Goal: Check status: Check status

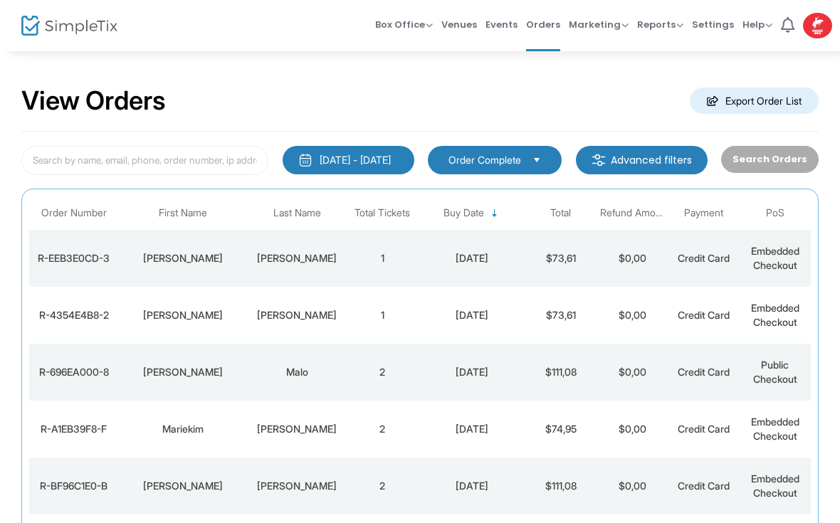
click at [185, 323] on td "Antoine" at bounding box center [182, 315] width 128 height 57
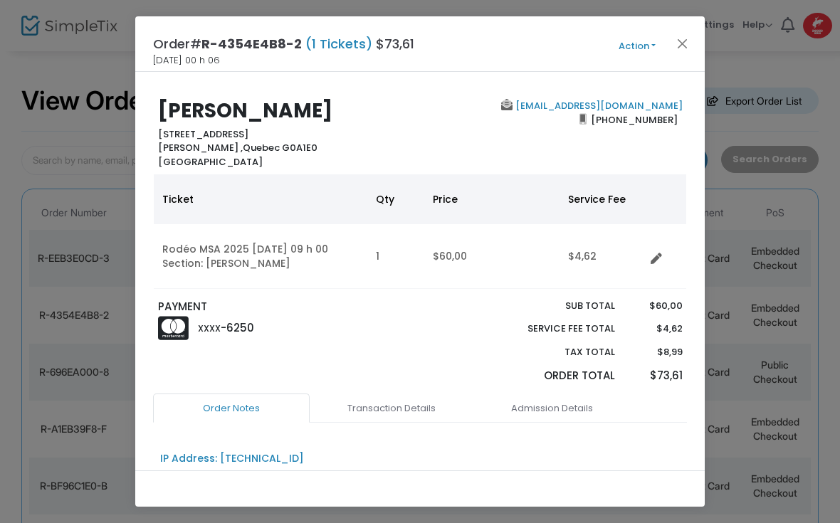
click at [680, 43] on button "Close" at bounding box center [682, 43] width 19 height 19
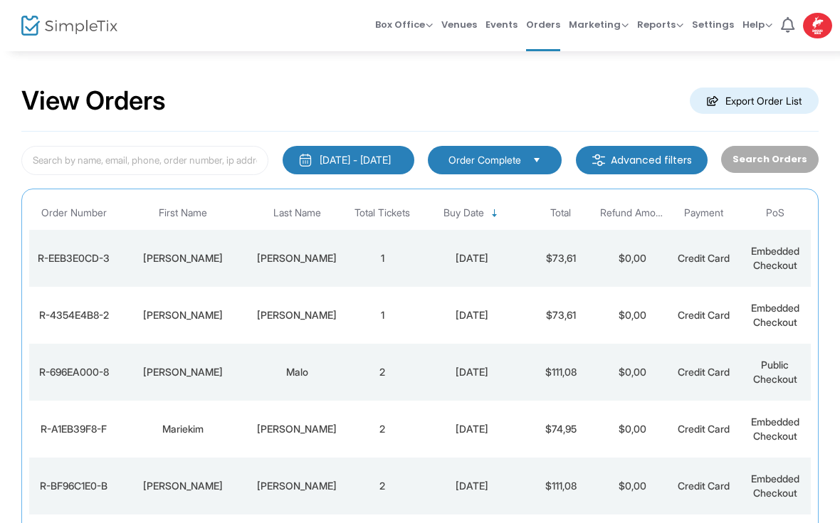
click at [199, 264] on div "Tristan" at bounding box center [182, 258] width 121 height 14
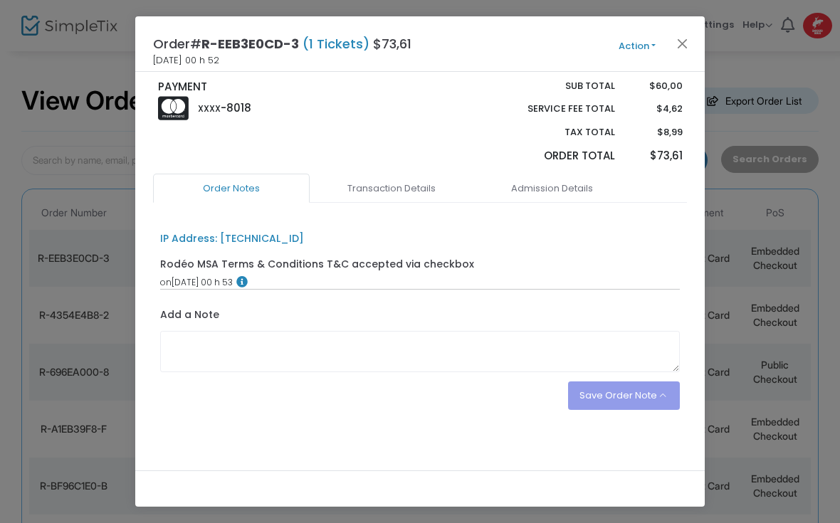
scroll to position [218, 0]
click at [685, 49] on button "Close" at bounding box center [682, 43] width 19 height 19
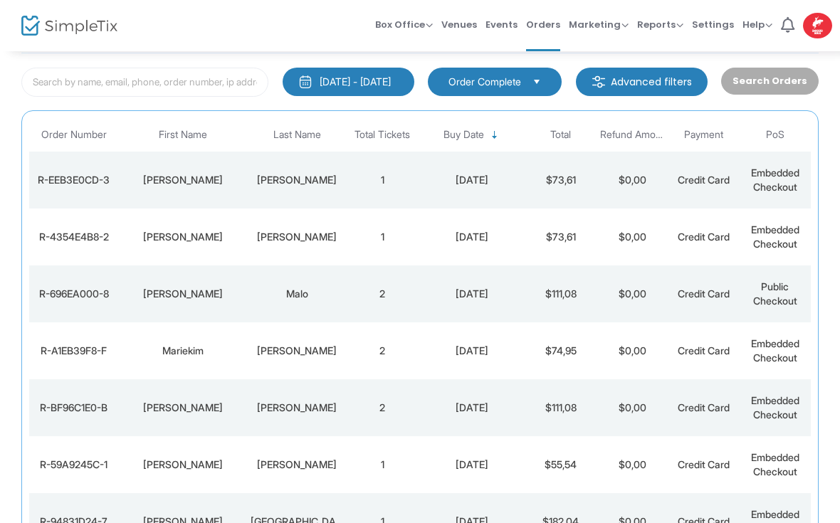
scroll to position [0, 0]
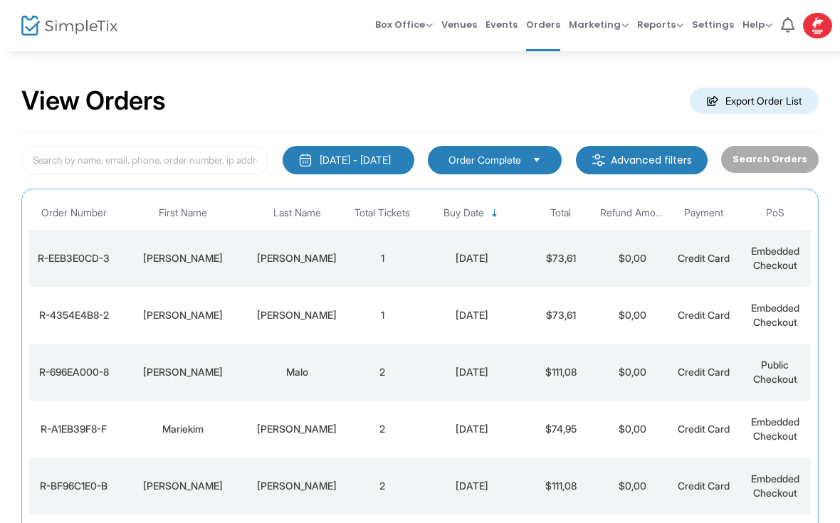
click at [36, 10] on div at bounding box center [56, 25] width 70 height 51
click at [40, 28] on img at bounding box center [69, 26] width 96 height 21
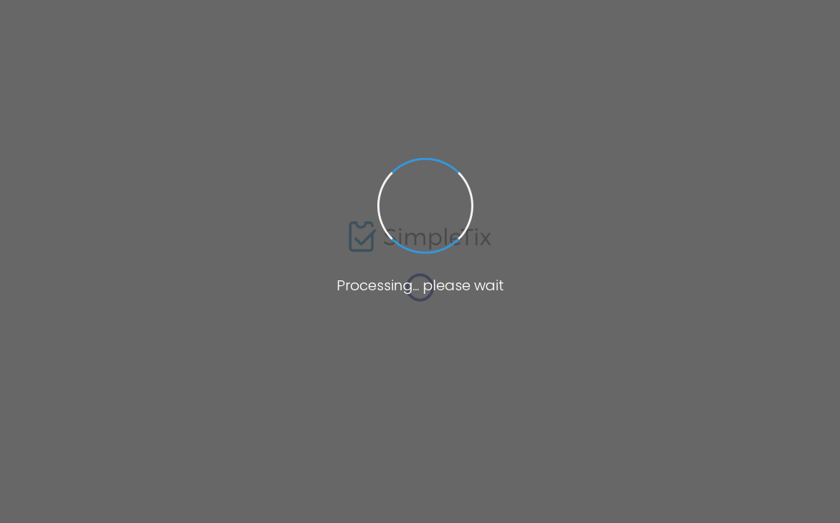
type input "[URL][DOMAIN_NAME]"
